Goal: Task Accomplishment & Management: Manage account settings

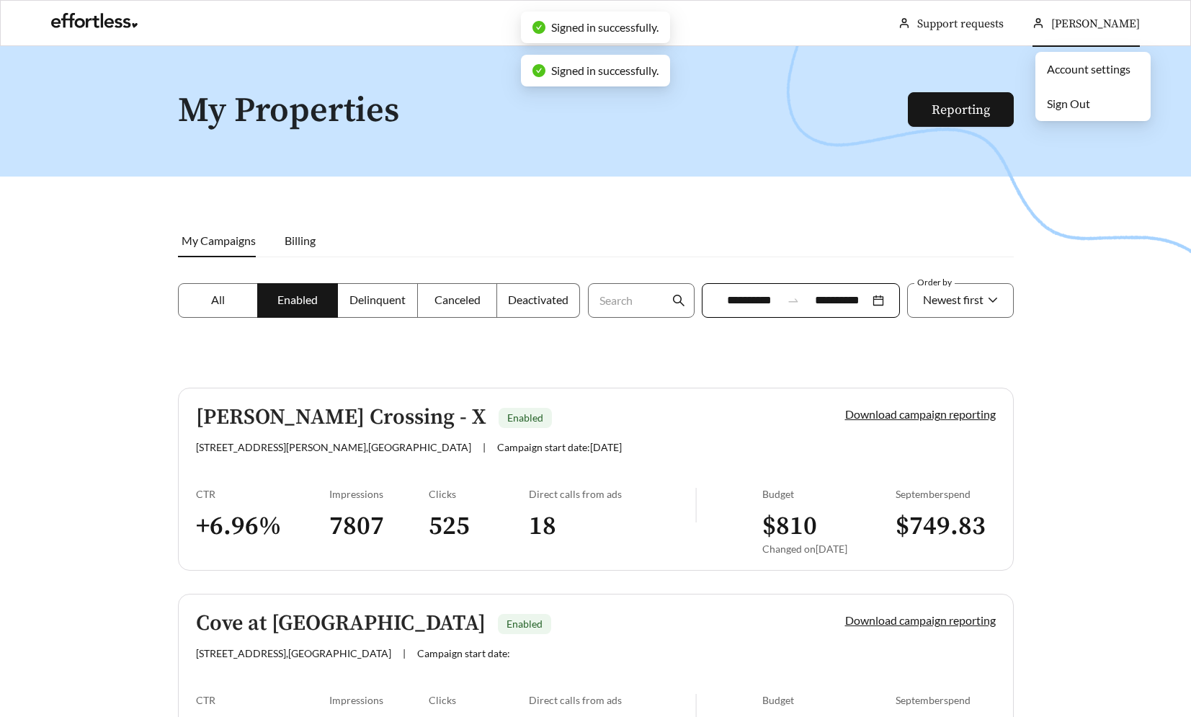
click at [1091, 14] on div "[PERSON_NAME]" at bounding box center [1085, 24] width 107 height 46
click at [1089, 96] on li "Sign Out" at bounding box center [1092, 103] width 115 height 29
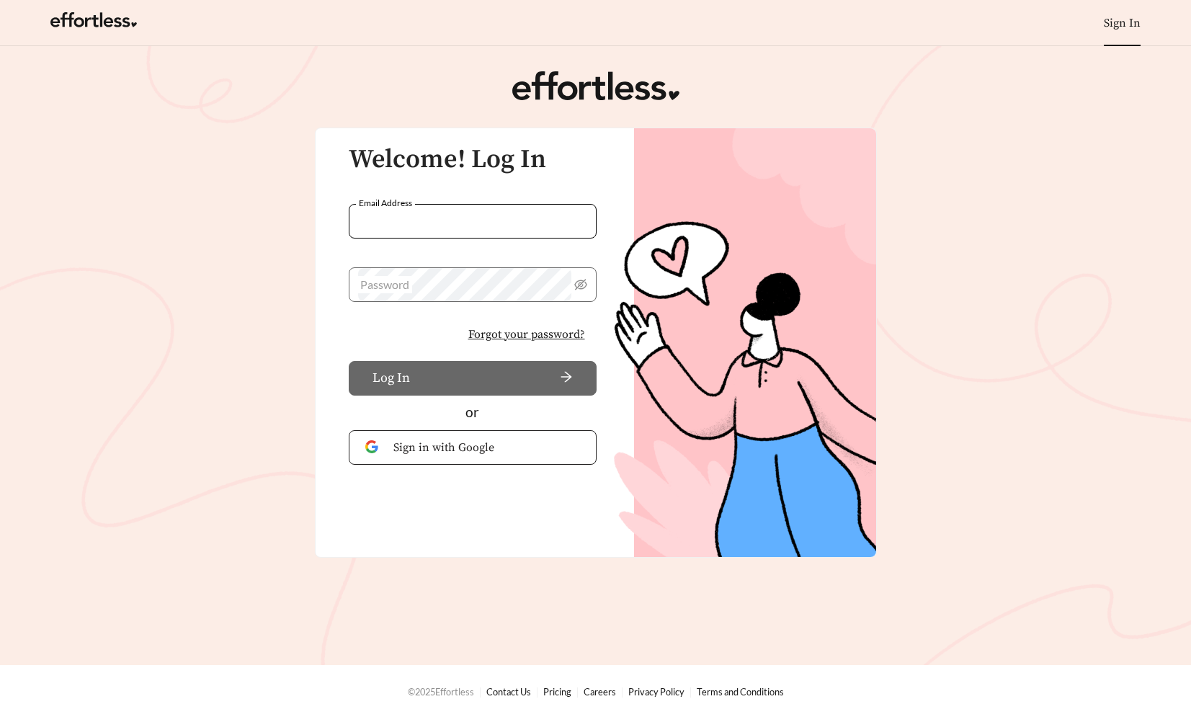
click at [421, 445] on span "Sign in with Google" at bounding box center [486, 447] width 187 height 17
click at [439, 219] on input "Email Address" at bounding box center [473, 221] width 248 height 35
type input "**********"
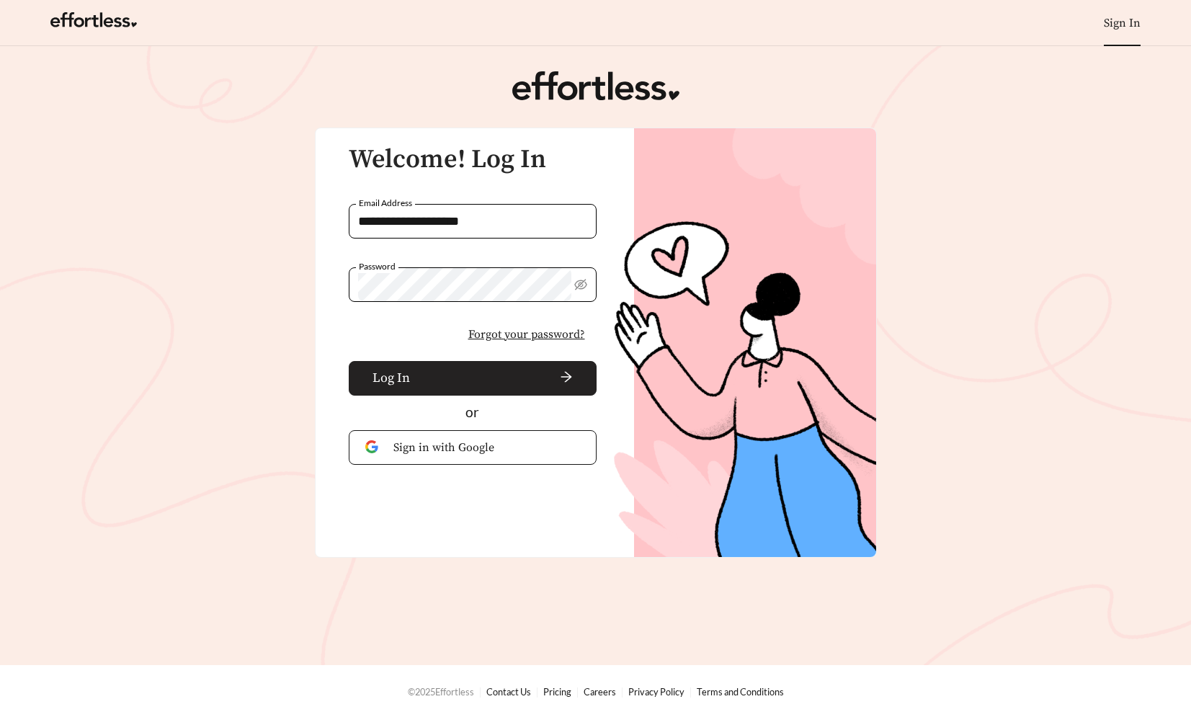
click at [504, 388] on button "Log In" at bounding box center [473, 378] width 248 height 35
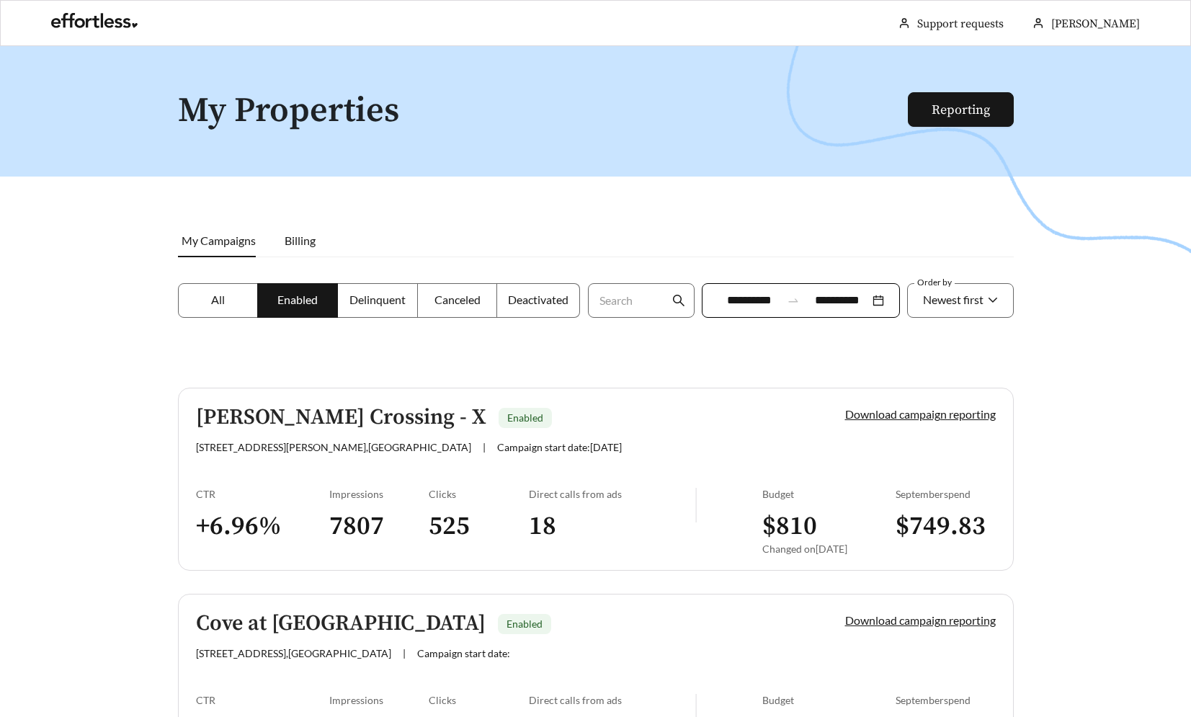
click at [121, 390] on div at bounding box center [595, 404] width 1191 height 717
click at [791, 246] on div at bounding box center [595, 404] width 1191 height 717
click at [765, 171] on div at bounding box center [595, 404] width 1191 height 717
